Goal: Information Seeking & Learning: Learn about a topic

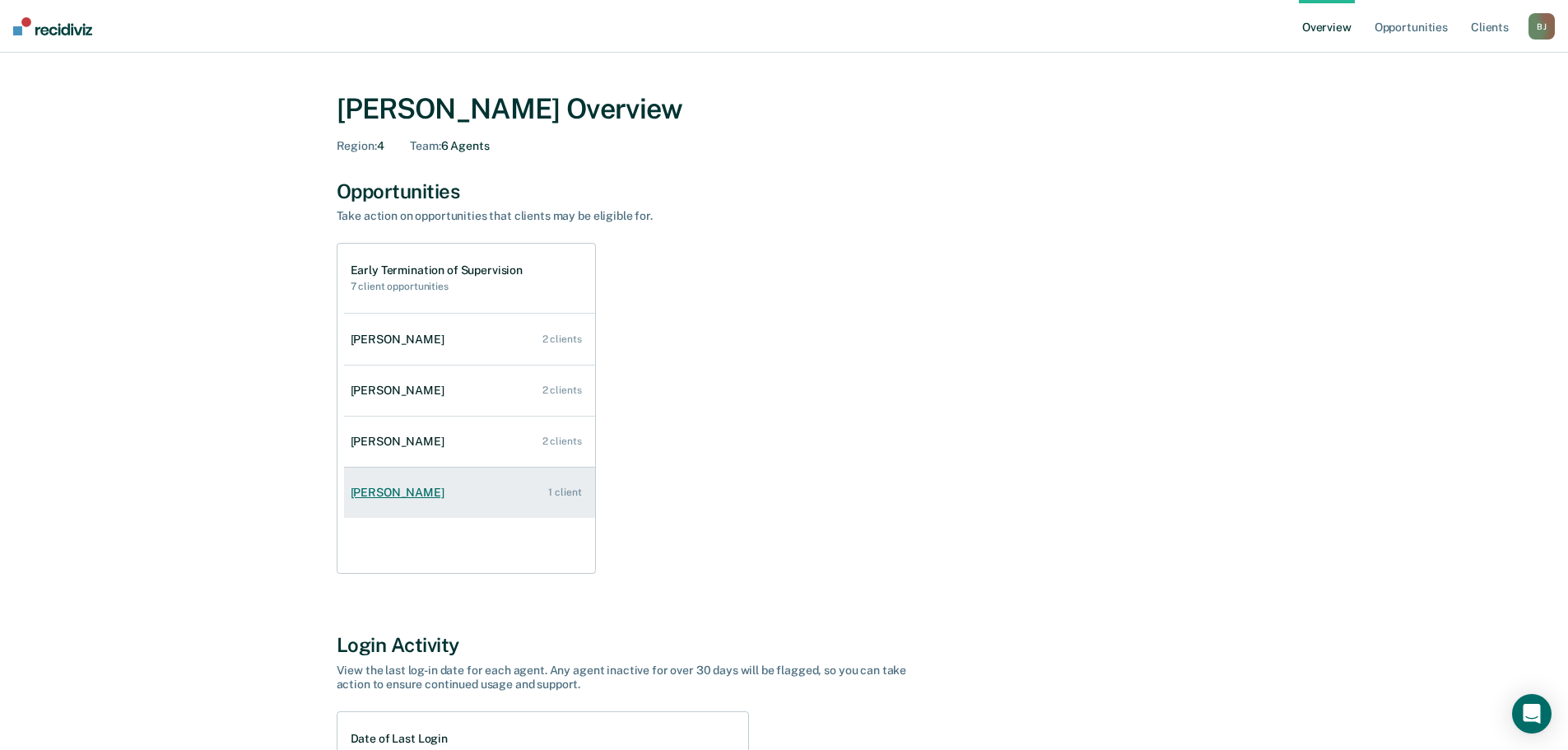
click at [474, 501] on link "[PERSON_NAME] 1 client" at bounding box center [469, 492] width 251 height 47
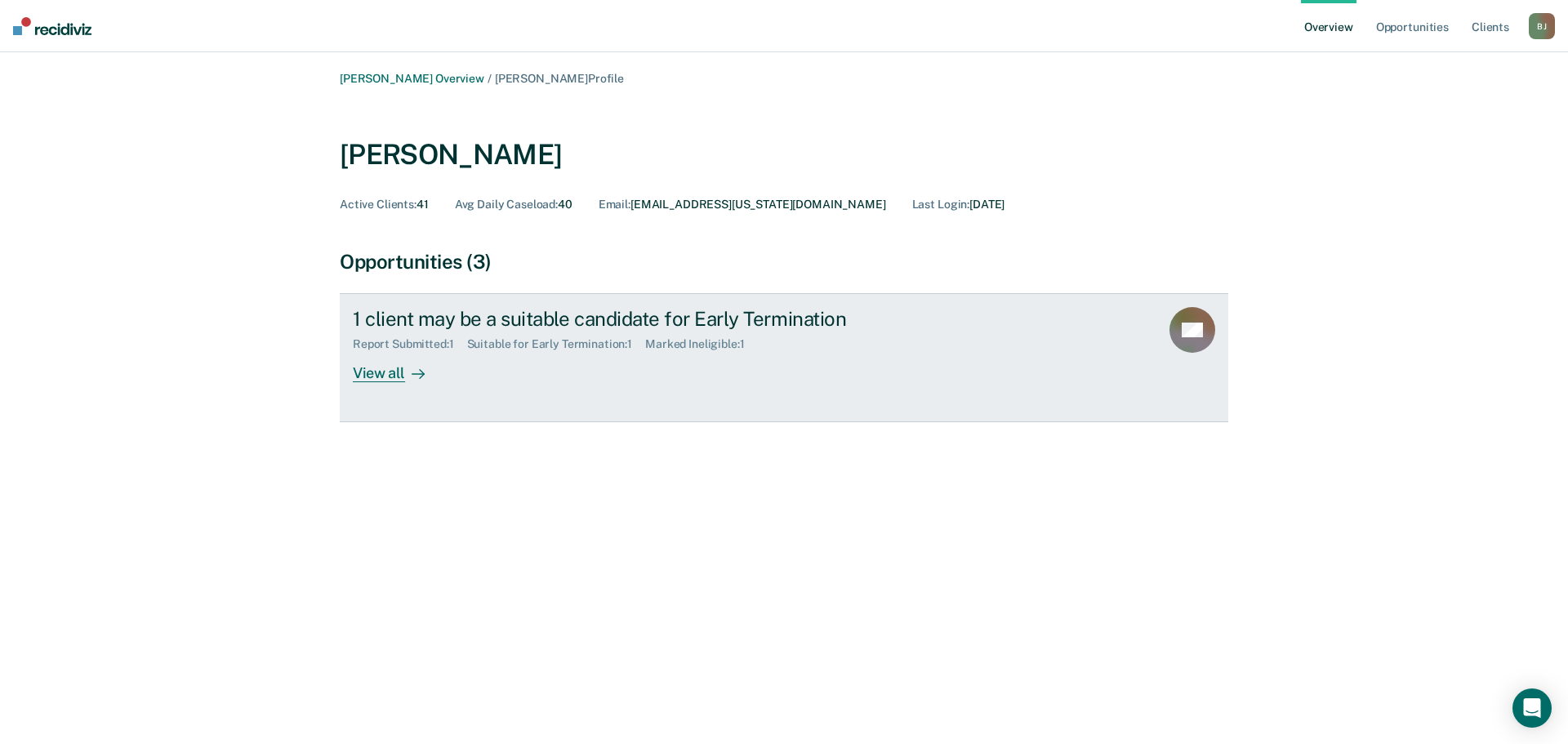
click at [394, 371] on div "View all" at bounding box center [398, 367] width 92 height 31
